Goal: Find specific page/section: Find specific page/section

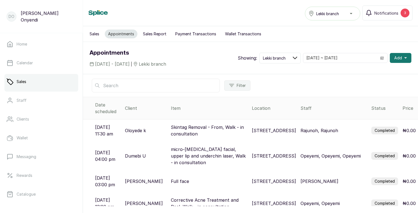
click at [150, 32] on button "Sales Report" at bounding box center [155, 34] width 30 height 9
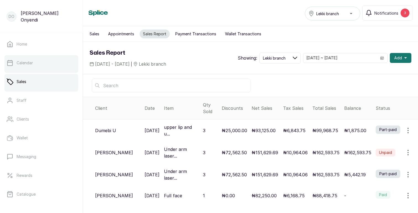
click at [43, 60] on link "Calendar" at bounding box center [41, 62] width 74 height 15
